Goal: Navigation & Orientation: Find specific page/section

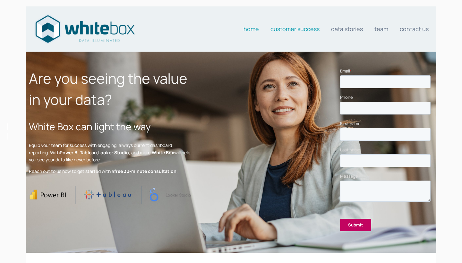
click at [299, 24] on link "Customer Success" at bounding box center [294, 28] width 49 height 13
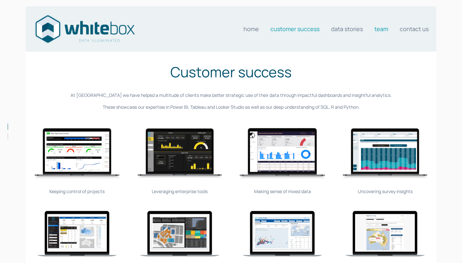
click at [382, 30] on link "Team" at bounding box center [381, 28] width 14 height 13
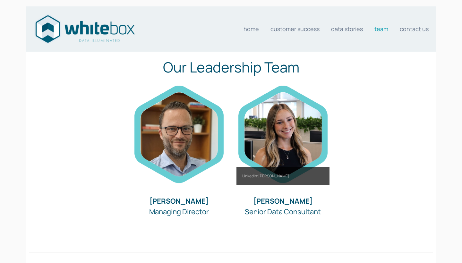
click at [277, 174] on link "Sammy Johnson" at bounding box center [273, 176] width 31 height 6
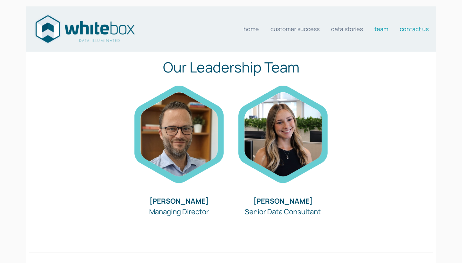
click at [418, 32] on link "Contact us" at bounding box center [413, 28] width 29 height 13
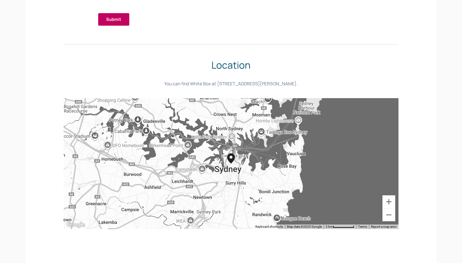
scroll to position [198, 0]
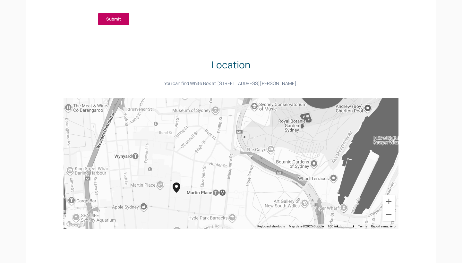
drag, startPoint x: 173, startPoint y: 196, endPoint x: 184, endPoint y: 173, distance: 24.9
click at [184, 173] on div at bounding box center [230, 163] width 335 height 131
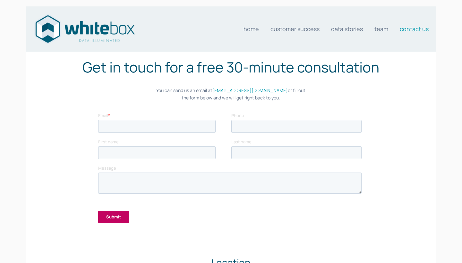
scroll to position [0, 0]
click at [344, 33] on link "Data stories" at bounding box center [347, 28] width 32 height 13
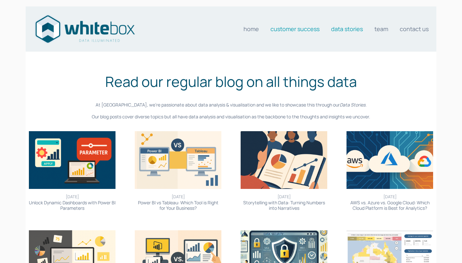
click at [288, 29] on link "Customer Success" at bounding box center [294, 28] width 49 height 13
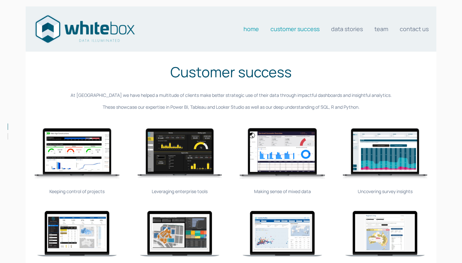
click at [254, 29] on link "Home" at bounding box center [250, 28] width 15 height 13
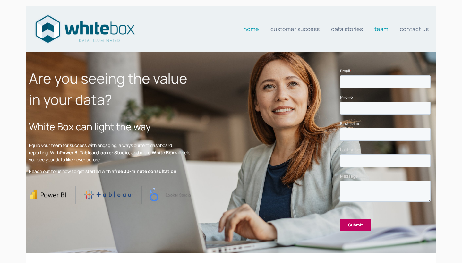
click at [376, 31] on link "Team" at bounding box center [381, 28] width 14 height 13
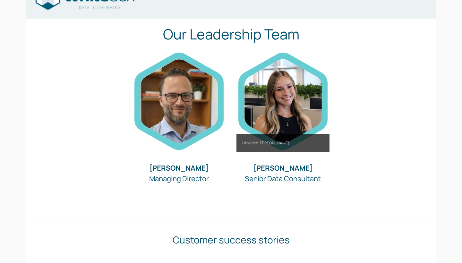
scroll to position [37, 0]
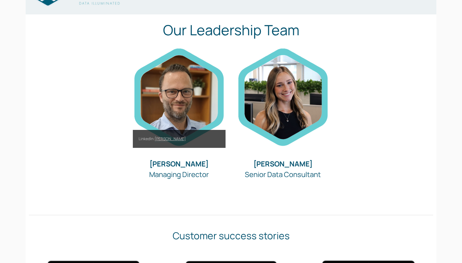
click at [176, 138] on link "[PERSON_NAME]" at bounding box center [169, 139] width 31 height 6
